Goal: Navigation & Orientation: Find specific page/section

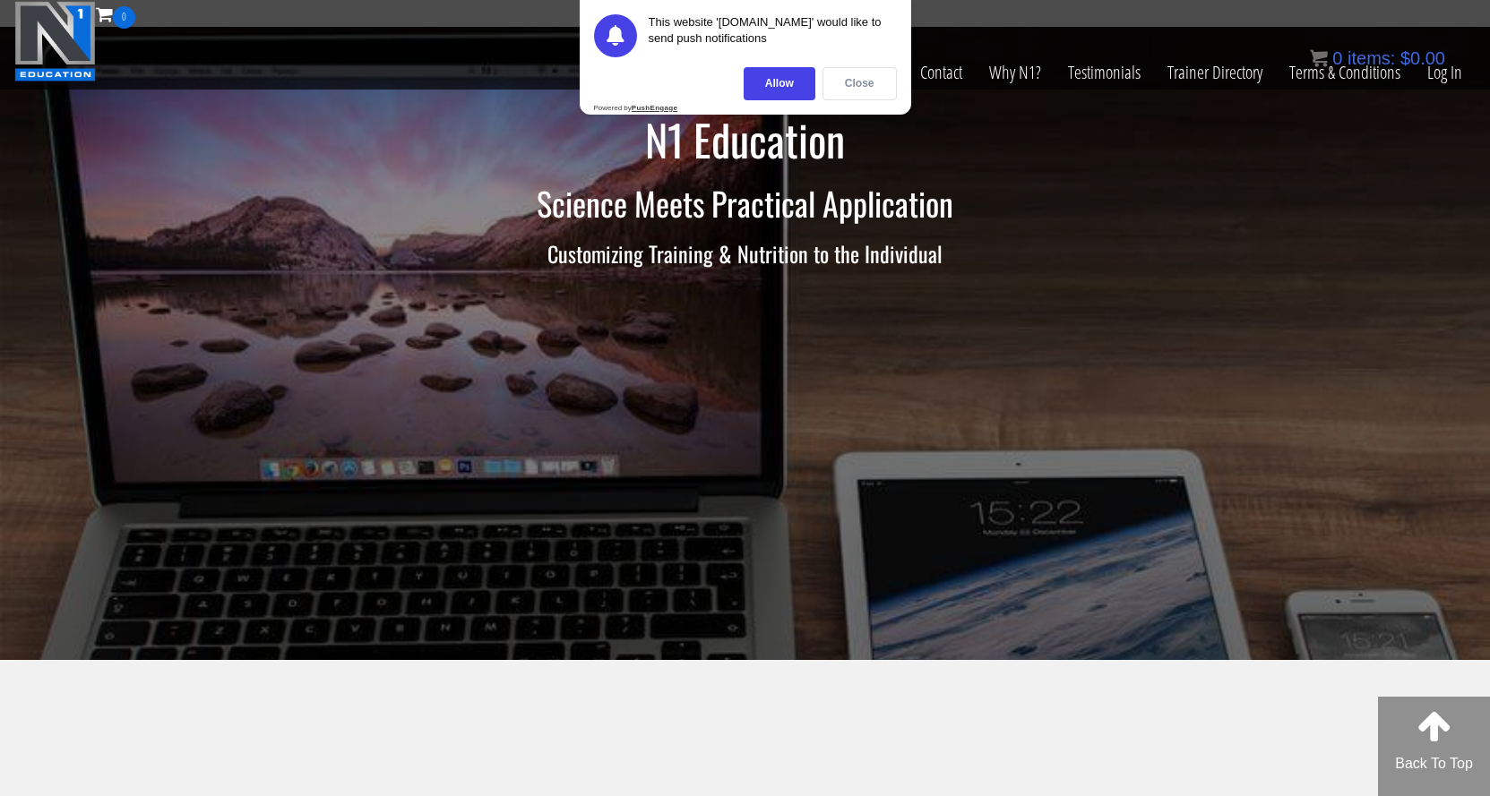
click at [863, 82] on div "Close" at bounding box center [859, 83] width 74 height 33
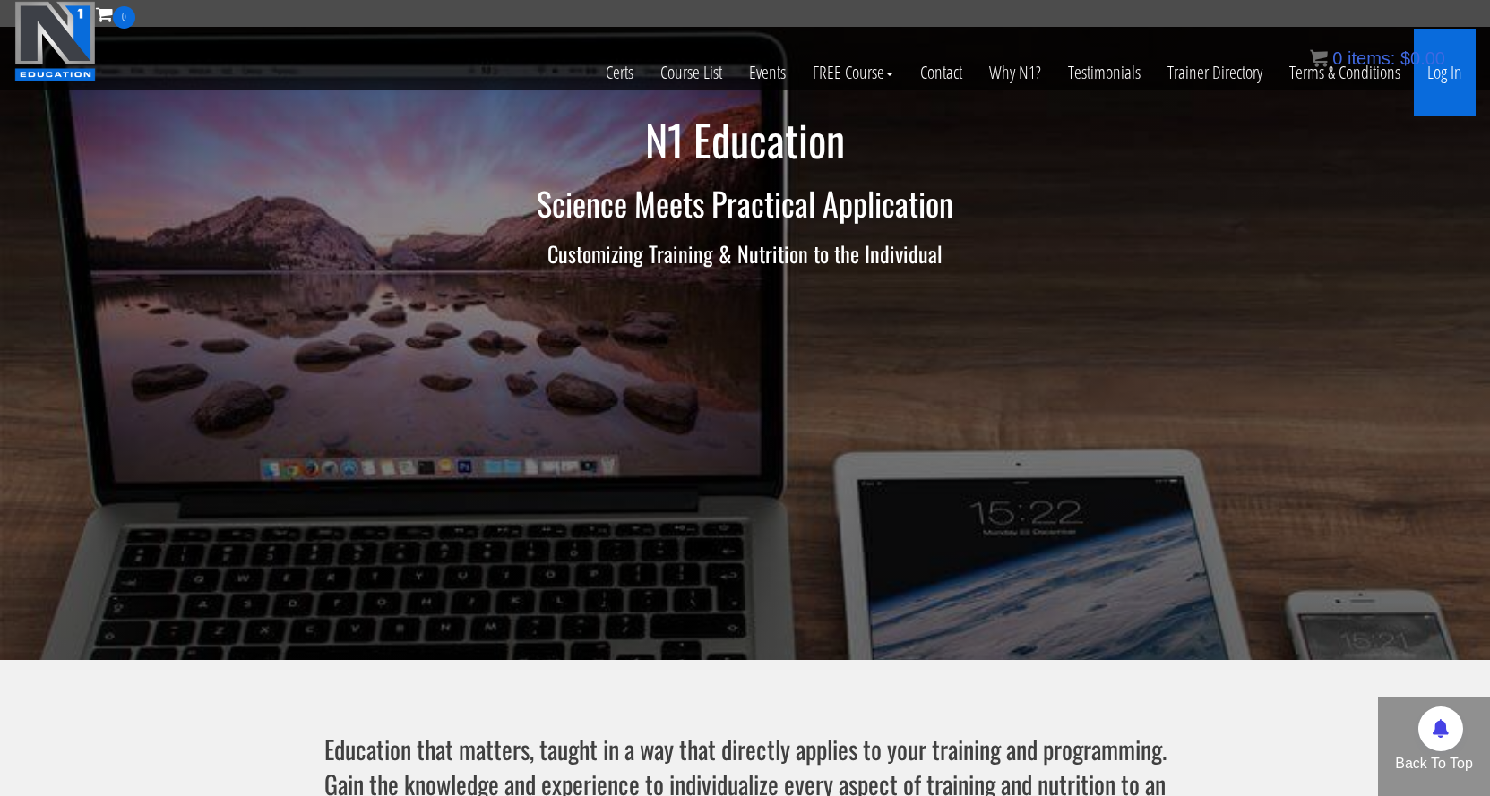
click at [1427, 90] on link "Log In" at bounding box center [1445, 73] width 62 height 88
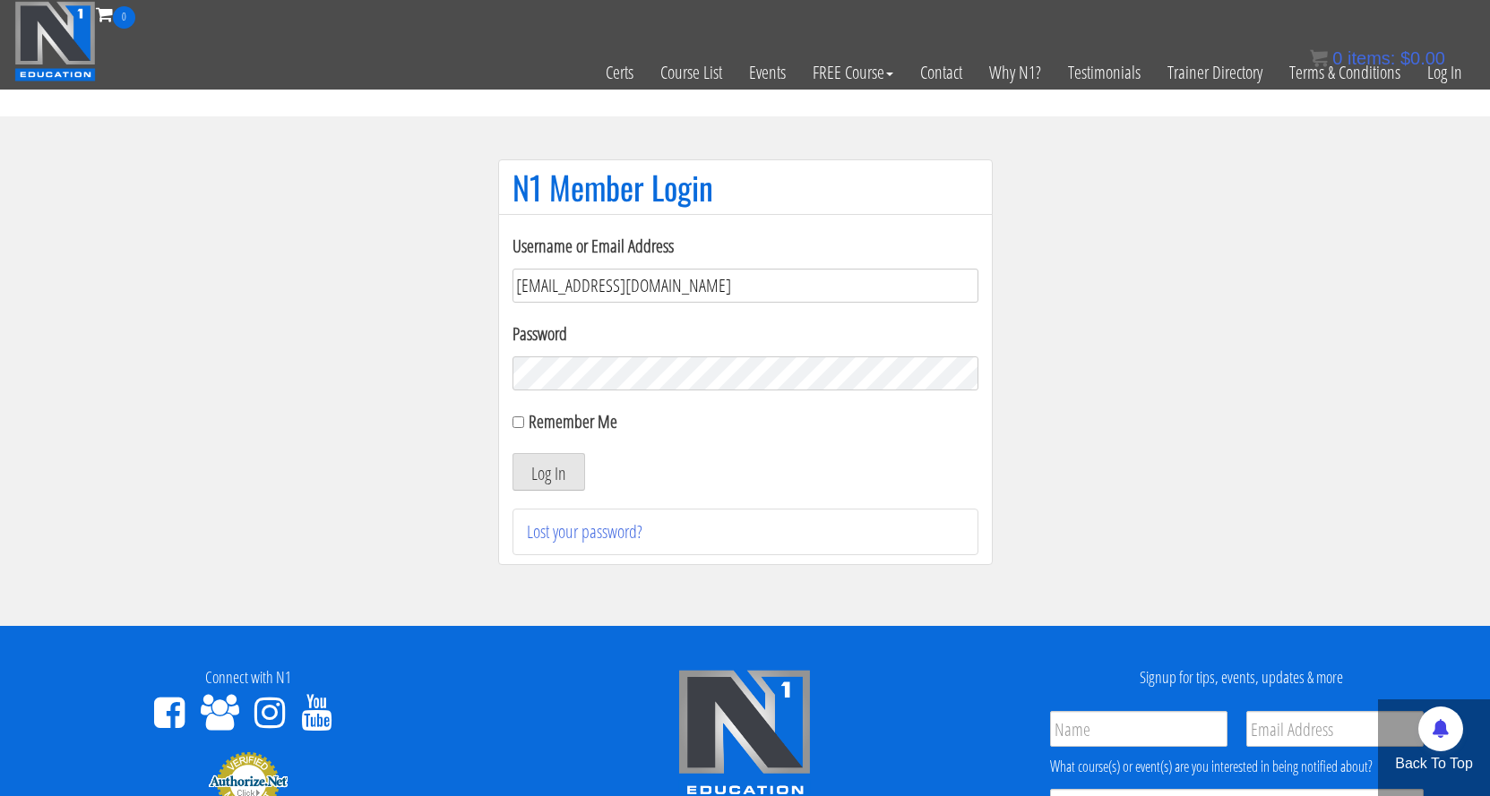
type input "jje35@btinternet.com"
click at [547, 472] on button "Log In" at bounding box center [548, 472] width 73 height 38
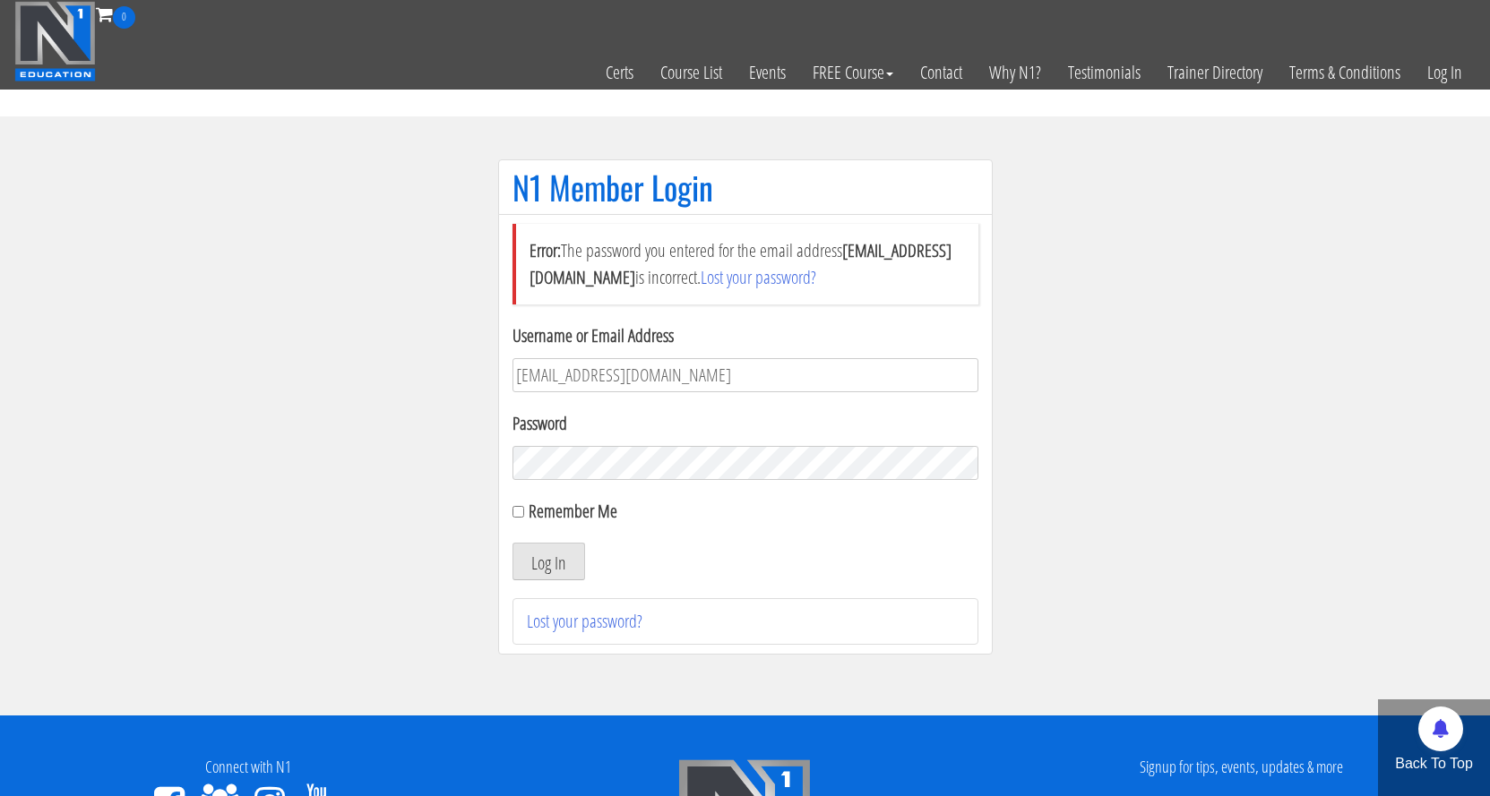
click at [547, 562] on button "Log In" at bounding box center [548, 562] width 73 height 38
click at [624, 69] on link "Certs" at bounding box center [619, 73] width 55 height 88
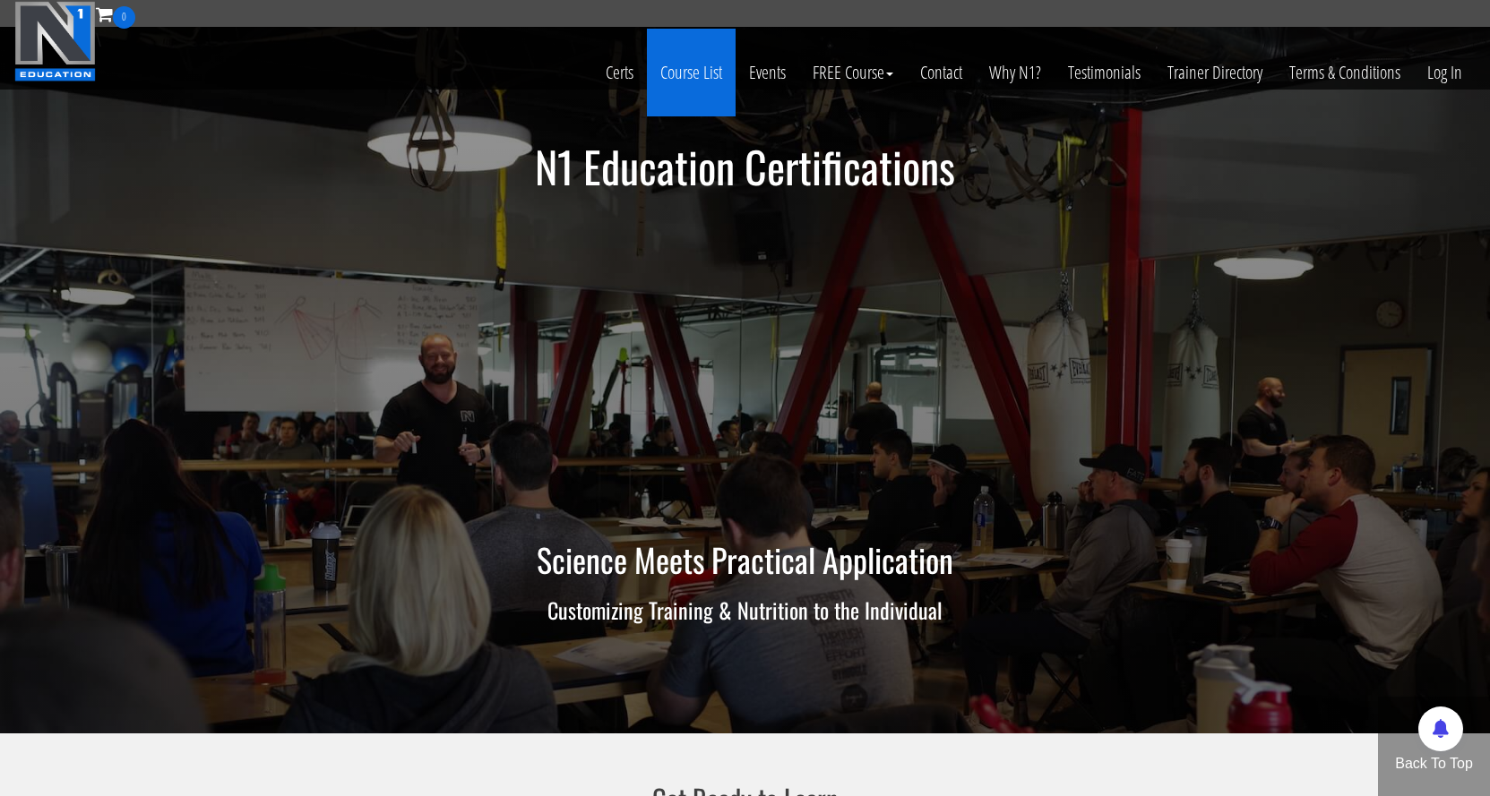
click at [692, 84] on link "Course List" at bounding box center [691, 73] width 89 height 88
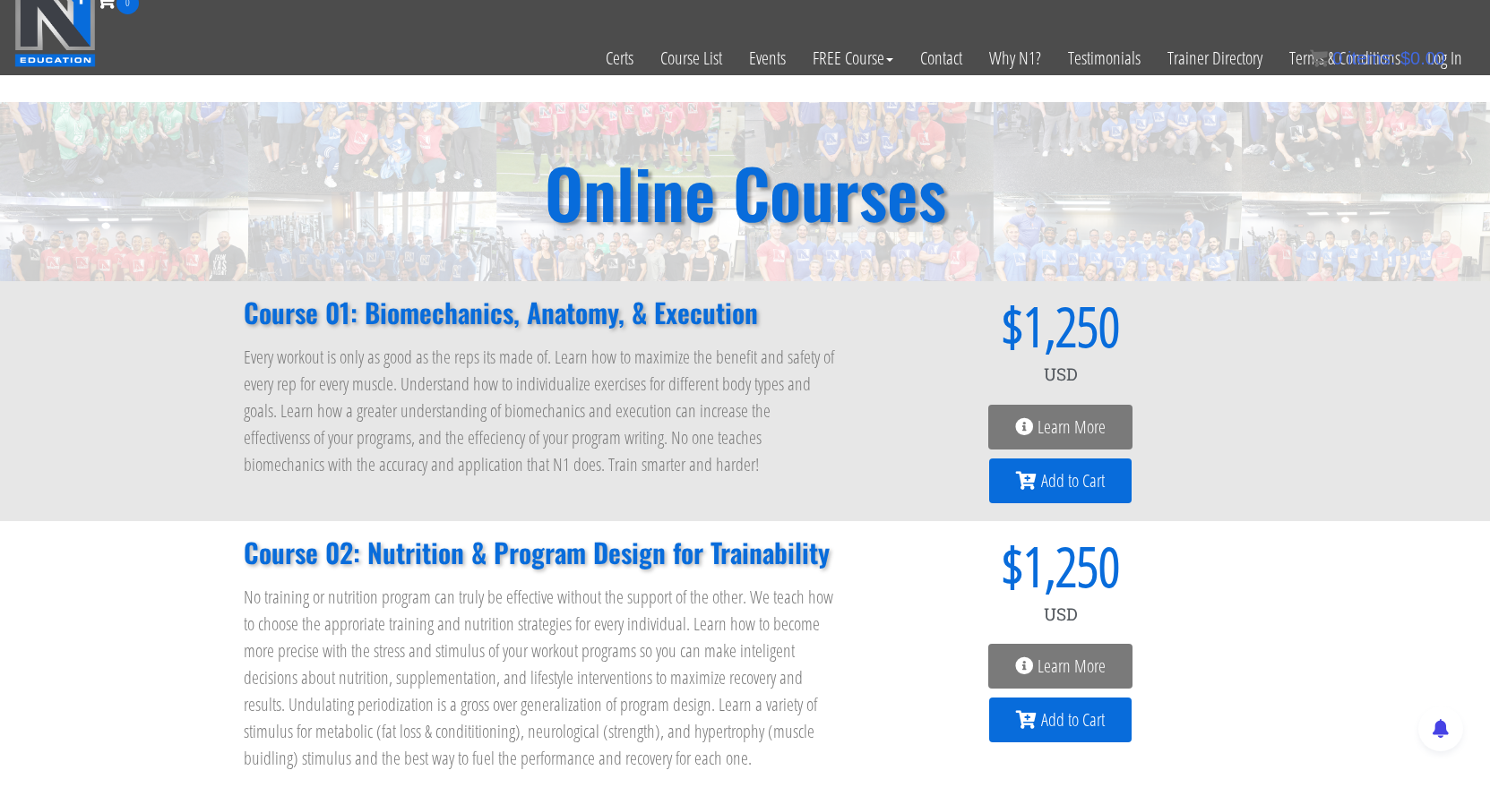
scroll to position [16, 0]
